Goal: Entertainment & Leisure: Consume media (video, audio)

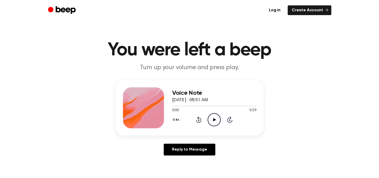
click at [212, 116] on icon "Play Audio" at bounding box center [214, 119] width 13 height 13
click at [199, 120] on icon at bounding box center [198, 121] width 1 height 2
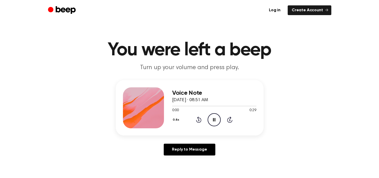
click at [199, 120] on icon at bounding box center [198, 121] width 1 height 2
click at [215, 119] on icon "Play Audio" at bounding box center [214, 119] width 13 height 13
click at [211, 117] on icon "Play Audio" at bounding box center [214, 119] width 13 height 13
click at [214, 121] on icon "Play Audio" at bounding box center [214, 119] width 13 height 13
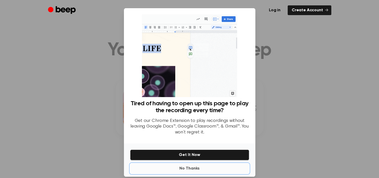
click at [188, 169] on button "No Thanks" at bounding box center [189, 169] width 119 height 10
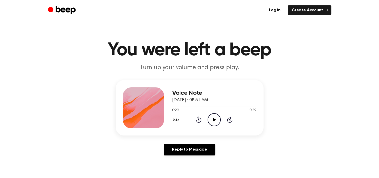
click at [214, 119] on icon at bounding box center [214, 119] width 3 height 3
click at [217, 119] on icon "Play Audio" at bounding box center [214, 119] width 13 height 13
click at [213, 119] on icon at bounding box center [214, 119] width 2 height 3
click at [199, 118] on icon at bounding box center [198, 120] width 5 height 6
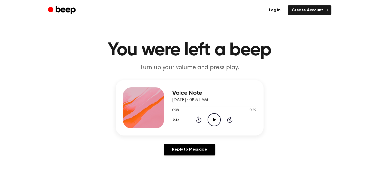
click at [199, 118] on icon at bounding box center [198, 120] width 5 height 6
click at [214, 120] on icon at bounding box center [214, 119] width 3 height 3
click at [217, 119] on icon "Pause Audio" at bounding box center [214, 119] width 13 height 13
click at [200, 120] on icon "Rewind 5 seconds" at bounding box center [199, 120] width 6 height 7
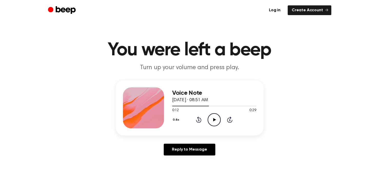
click at [200, 120] on icon "Rewind 5 seconds" at bounding box center [199, 120] width 6 height 7
click at [215, 120] on icon at bounding box center [214, 119] width 3 height 3
click at [216, 121] on icon "Pause Audio" at bounding box center [214, 119] width 13 height 13
click at [199, 119] on icon "Rewind 5 seconds" at bounding box center [199, 120] width 6 height 7
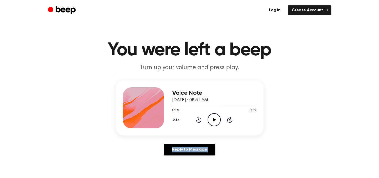
click at [199, 119] on icon "Rewind 5 seconds" at bounding box center [199, 120] width 6 height 7
click at [213, 119] on icon at bounding box center [214, 119] width 3 height 3
